Goal: Use online tool/utility

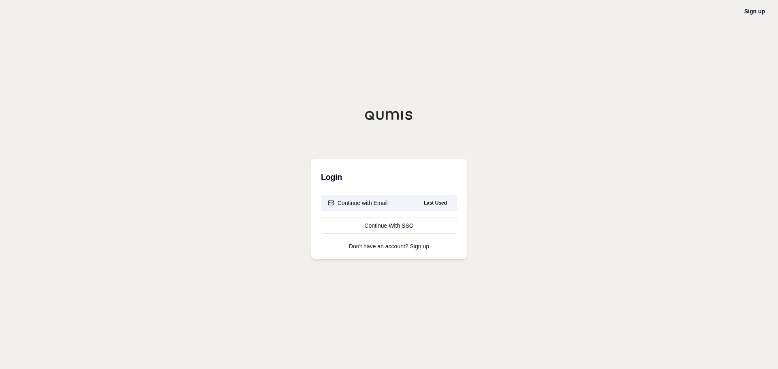
click at [384, 204] on div "Continue with Email" at bounding box center [358, 203] width 60 height 8
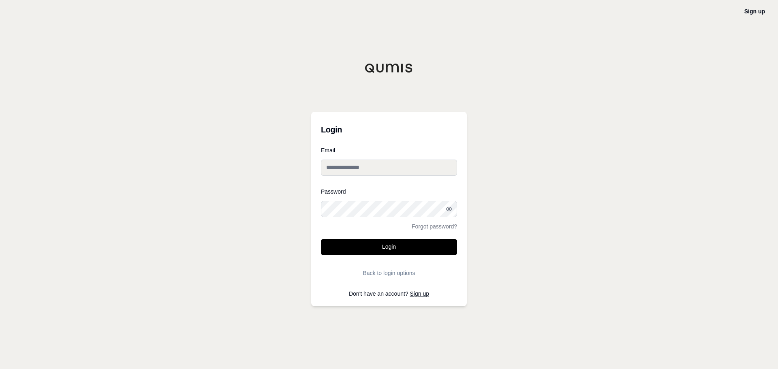
click at [0, 369] on nordpass-autofill-portal at bounding box center [0, 369] width 0 height 0
type input "**********"
click at [371, 239] on button "Login" at bounding box center [389, 247] width 136 height 16
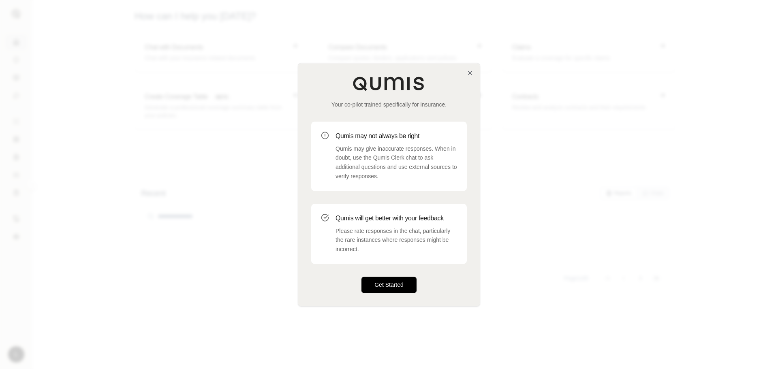
click at [380, 284] on button "Get Started" at bounding box center [389, 285] width 55 height 16
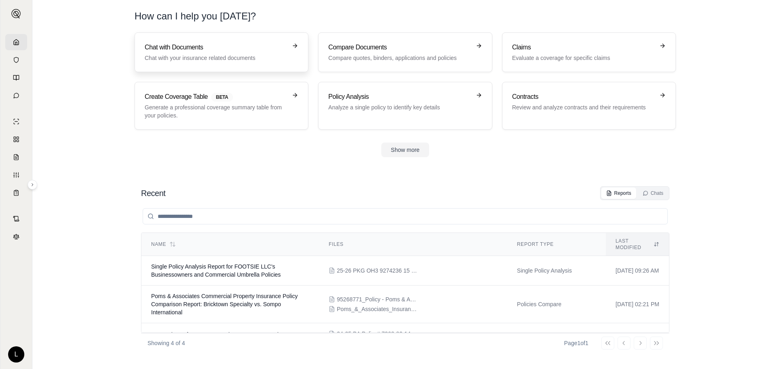
click at [254, 47] on h3 "Chat with Documents" at bounding box center [216, 48] width 142 height 10
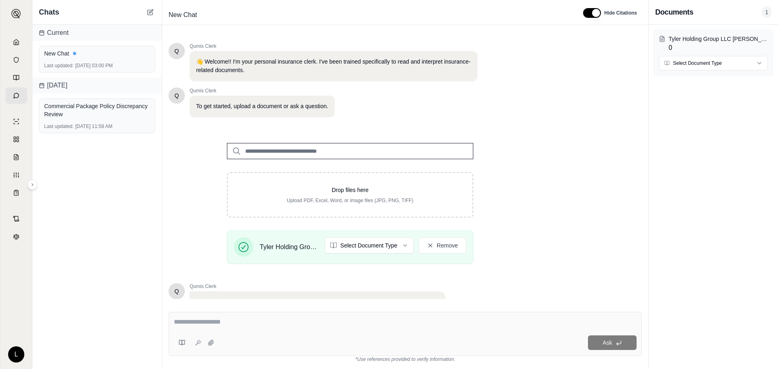
scroll to position [69, 0]
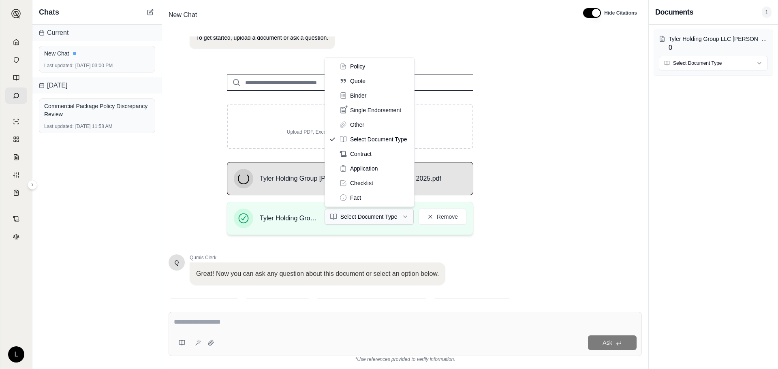
click at [356, 215] on html "L Chats Current New Chat Last updated: [DATE] 03:00 PM [DATE] Commercial Packag…" at bounding box center [389, 184] width 778 height 369
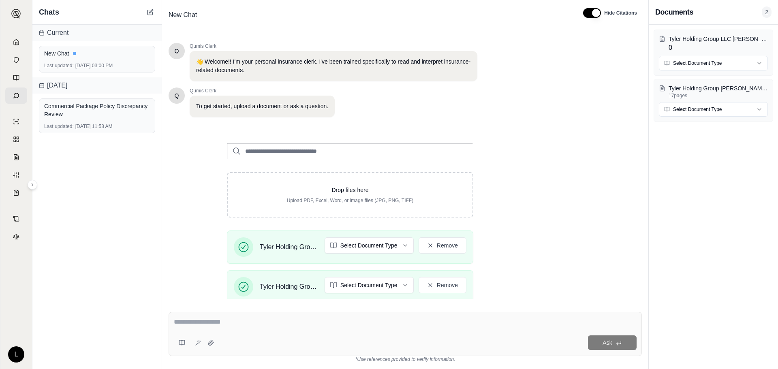
scroll to position [0, 0]
click at [243, 319] on textarea at bounding box center [405, 322] width 463 height 10
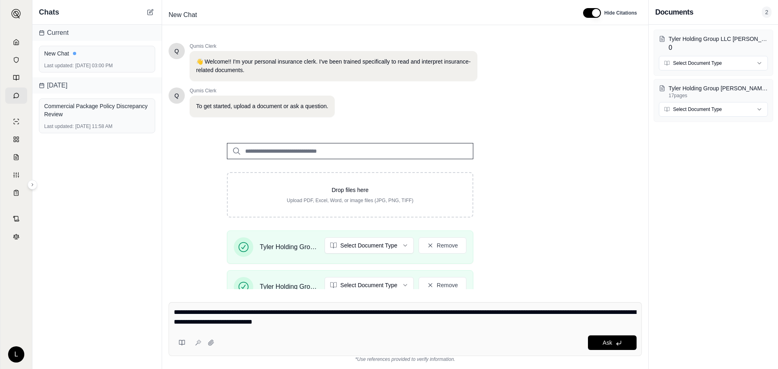
type textarea "**********"
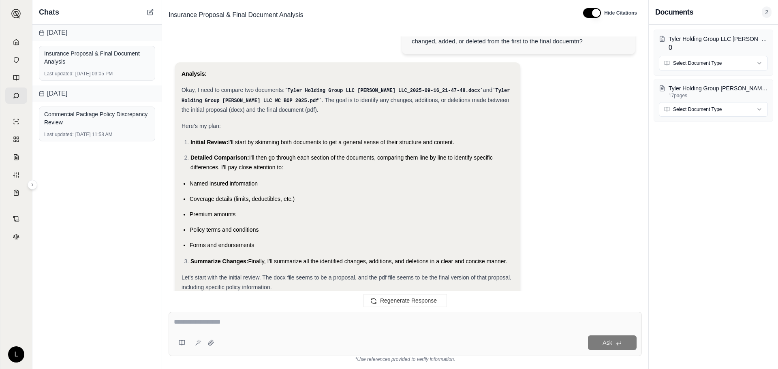
scroll to position [1535, 0]
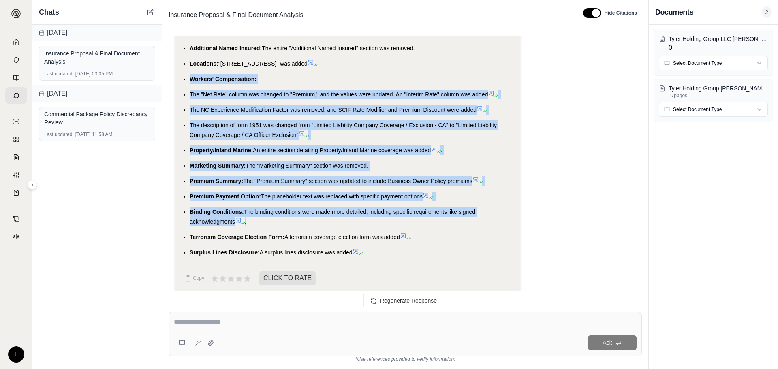
drag, startPoint x: 182, startPoint y: 74, endPoint x: 294, endPoint y: 218, distance: 182.3
click at [294, 218] on ul "Named Insured: "Oliv Holding Group, LLC DBA: 1800 Packout of San Diego DBA: Dam…" at bounding box center [348, 142] width 332 height 229
click at [301, 213] on li "Binding Conditions: The binding conditions were made more detailed, including s…" at bounding box center [352, 216] width 324 height 19
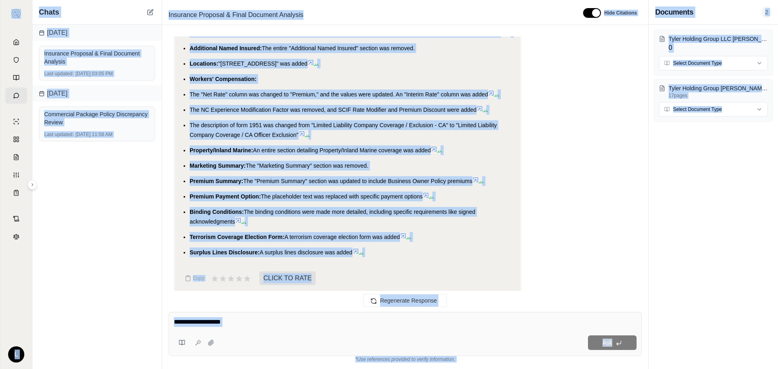
click at [301, 213] on li "Binding Conditions: The binding conditions were made more detailed, including s…" at bounding box center [352, 216] width 324 height 19
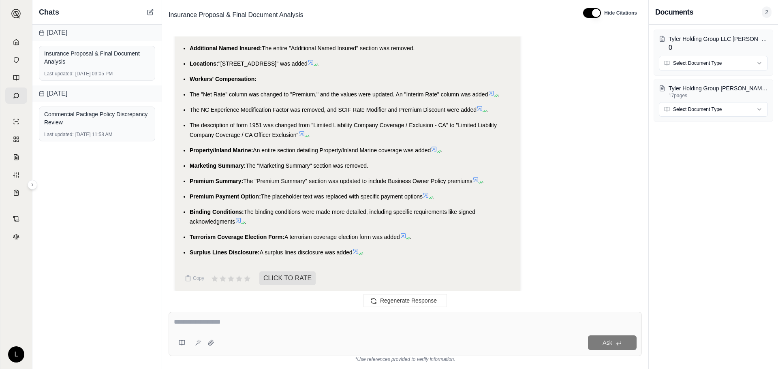
click at [301, 213] on li "Binding Conditions: The binding conditions were made more detailed, including s…" at bounding box center [352, 216] width 324 height 19
drag, startPoint x: 301, startPoint y: 213, endPoint x: 203, endPoint y: 271, distance: 114.3
click at [203, 275] on span "Copy" at bounding box center [198, 278] width 11 height 6
click at [245, 274] on icon at bounding box center [247, 278] width 9 height 9
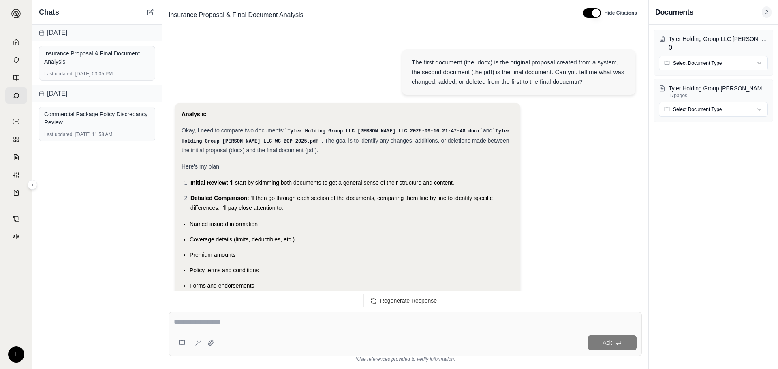
scroll to position [1602, 0]
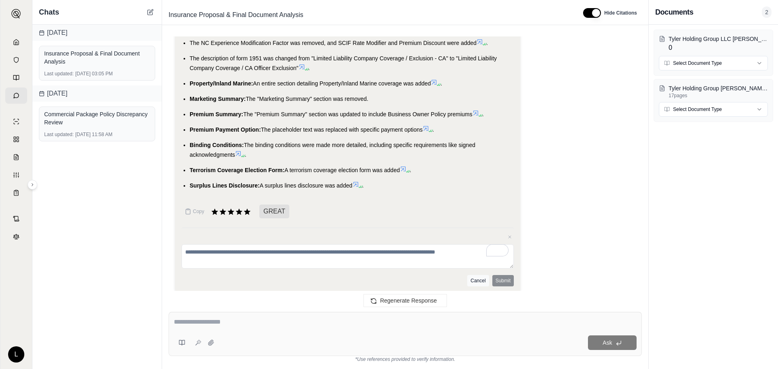
drag, startPoint x: 501, startPoint y: 275, endPoint x: 469, endPoint y: 279, distance: 32.7
click at [487, 277] on div "Cancel Submit" at bounding box center [348, 280] width 332 height 11
click at [509, 235] on icon at bounding box center [510, 237] width 5 height 5
